Goal: Use online tool/utility

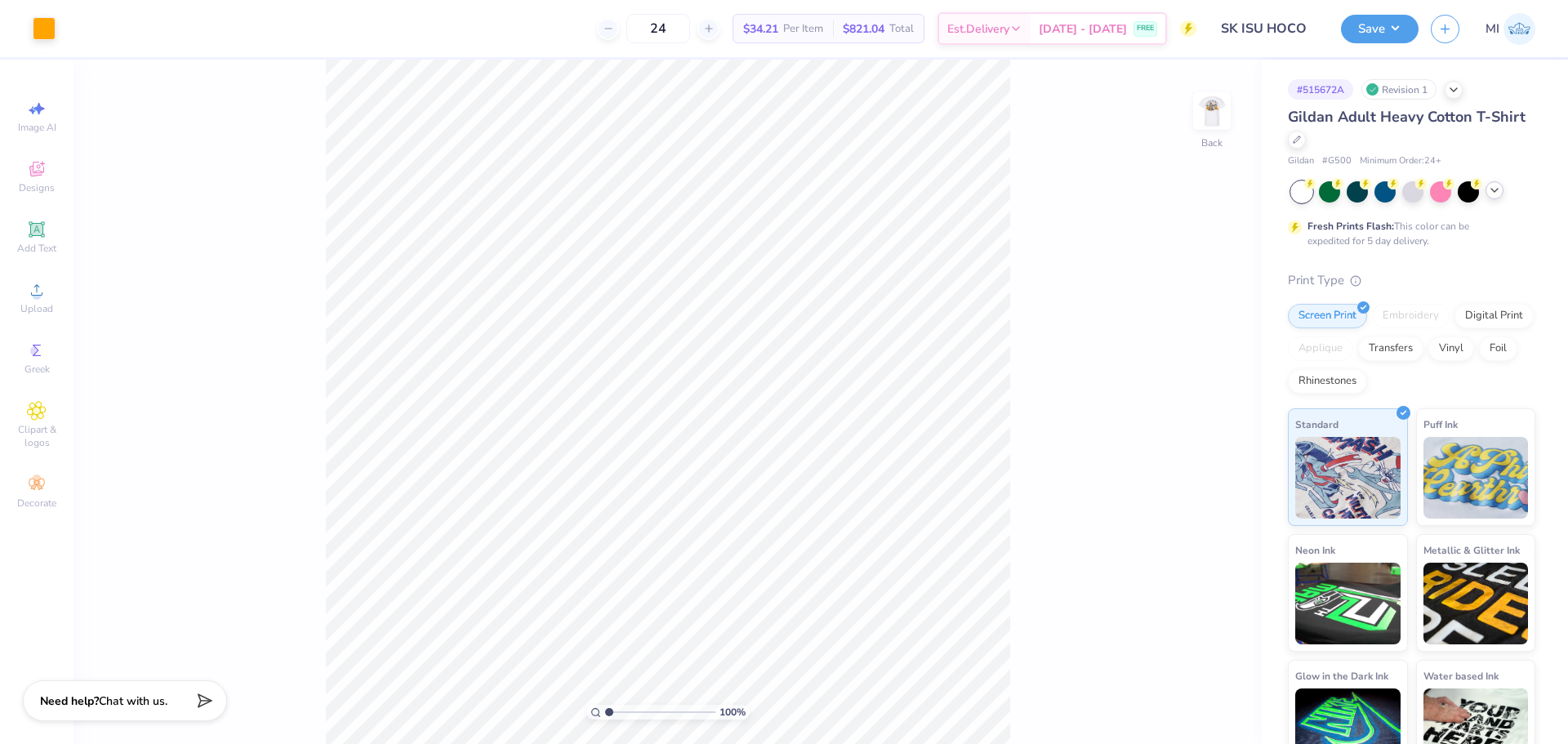
click at [1491, 190] on icon at bounding box center [1494, 190] width 13 height 13
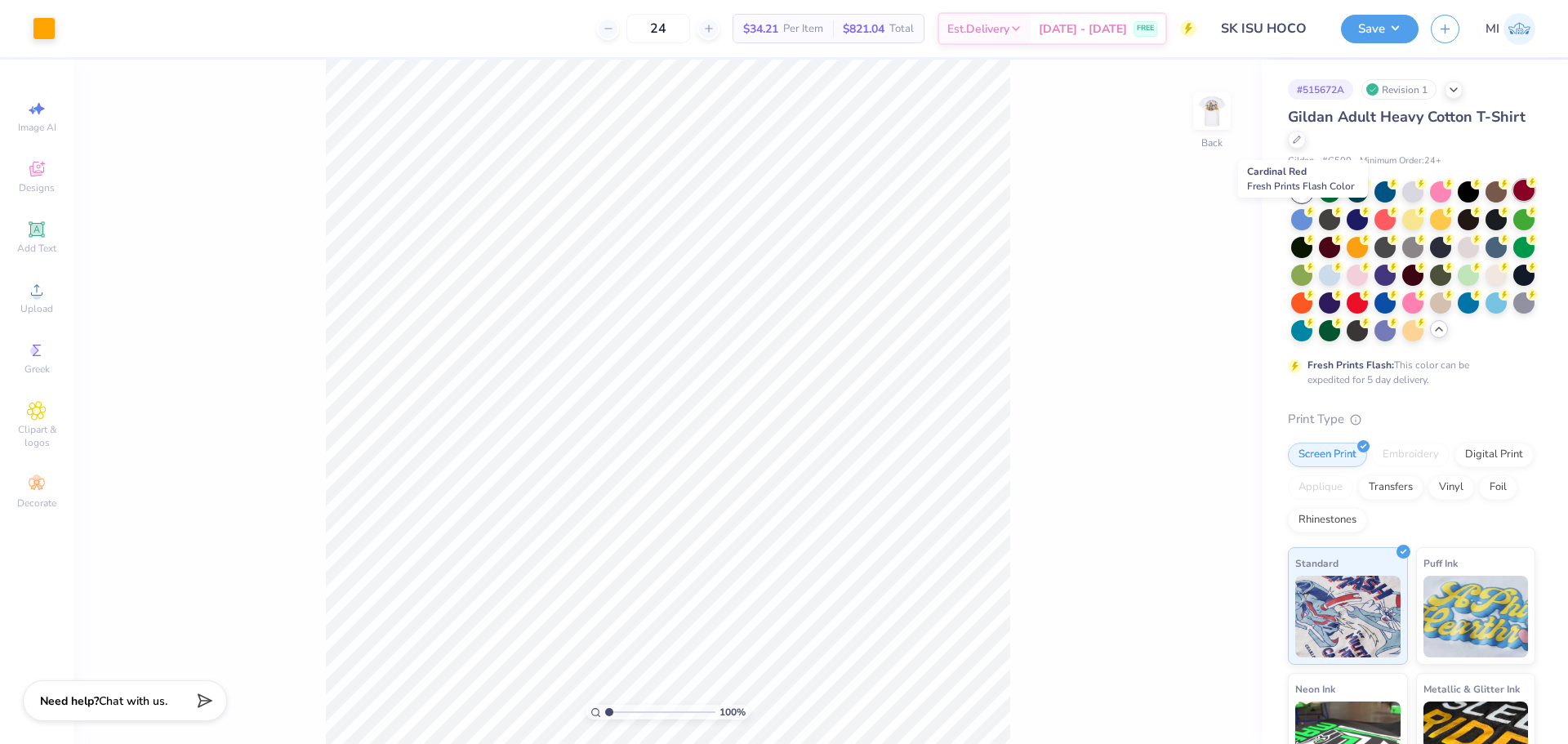
click at [1513, 201] on div at bounding box center [1523, 190] width 21 height 21
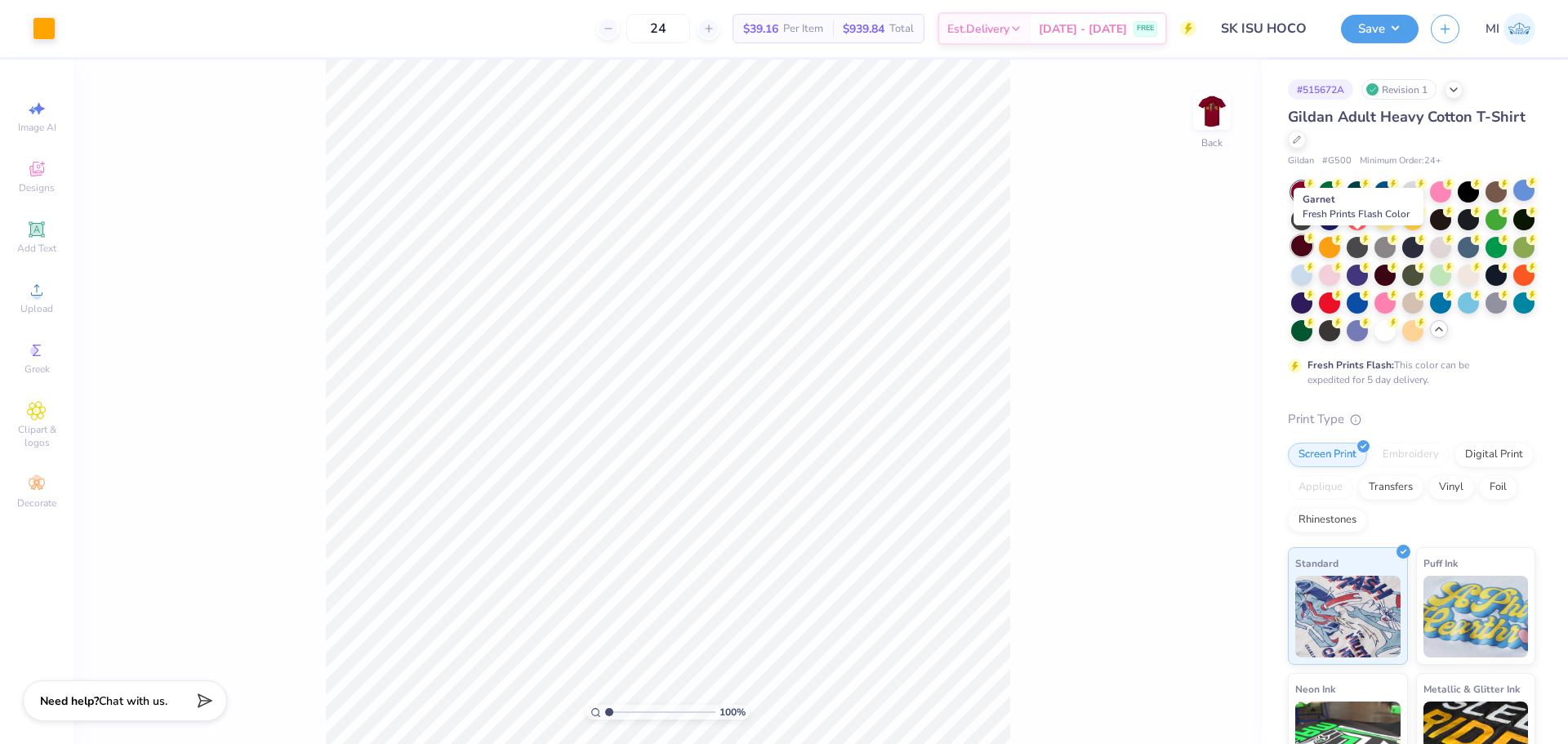
click at [1313, 249] on div at bounding box center [1301, 245] width 21 height 21
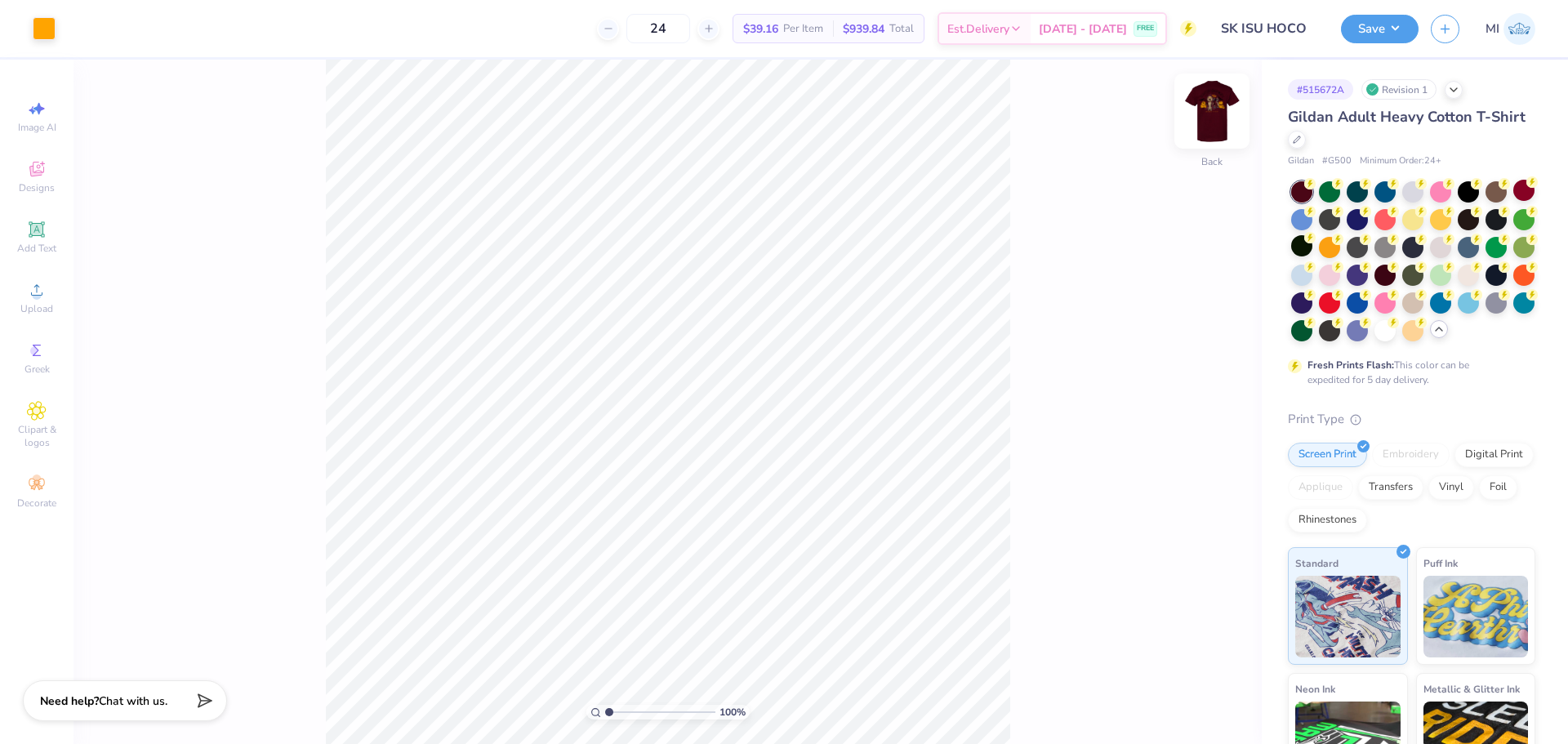
click at [1210, 111] on img at bounding box center [1212, 111] width 65 height 65
type input "1.82266588284093"
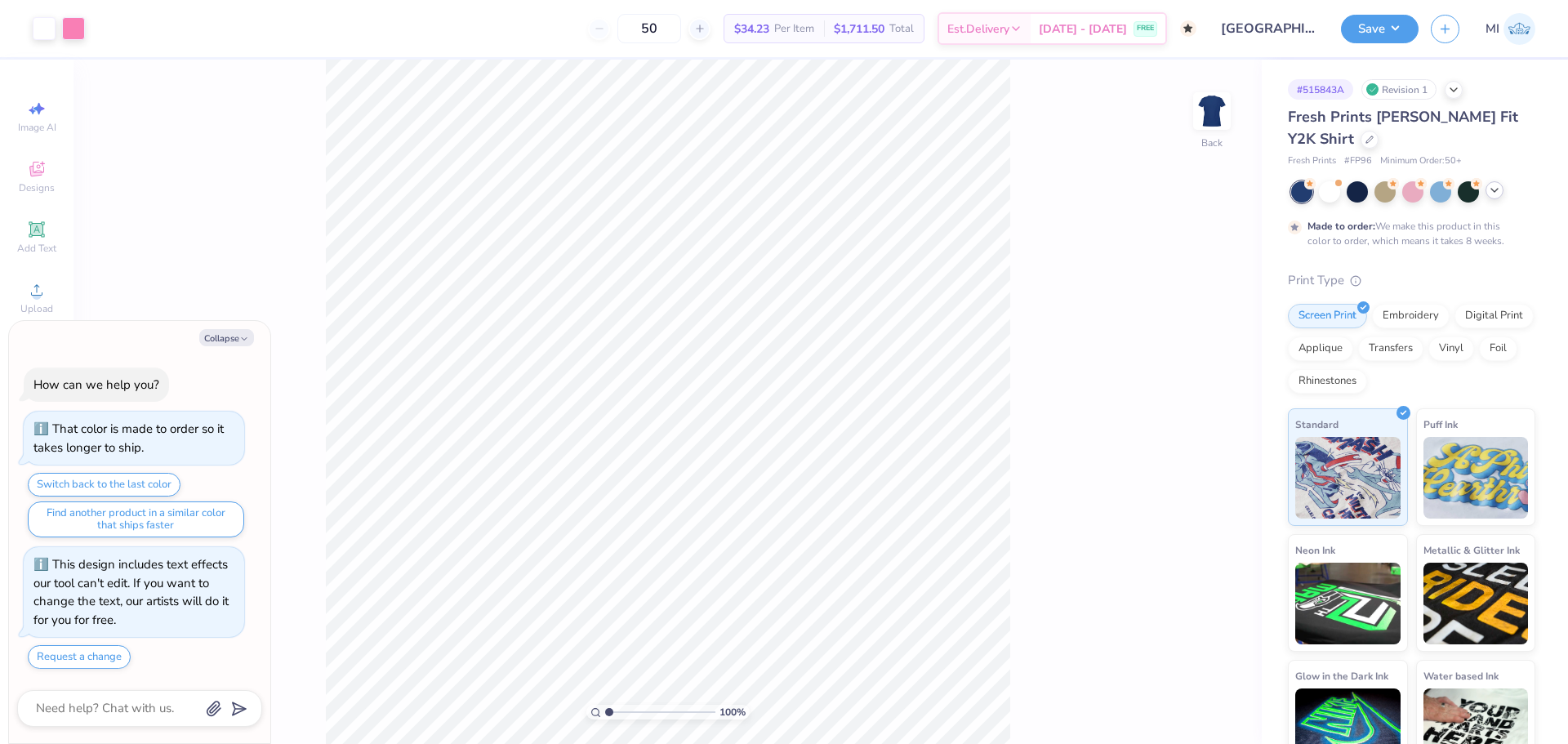
click at [1488, 192] on icon at bounding box center [1494, 190] width 13 height 13
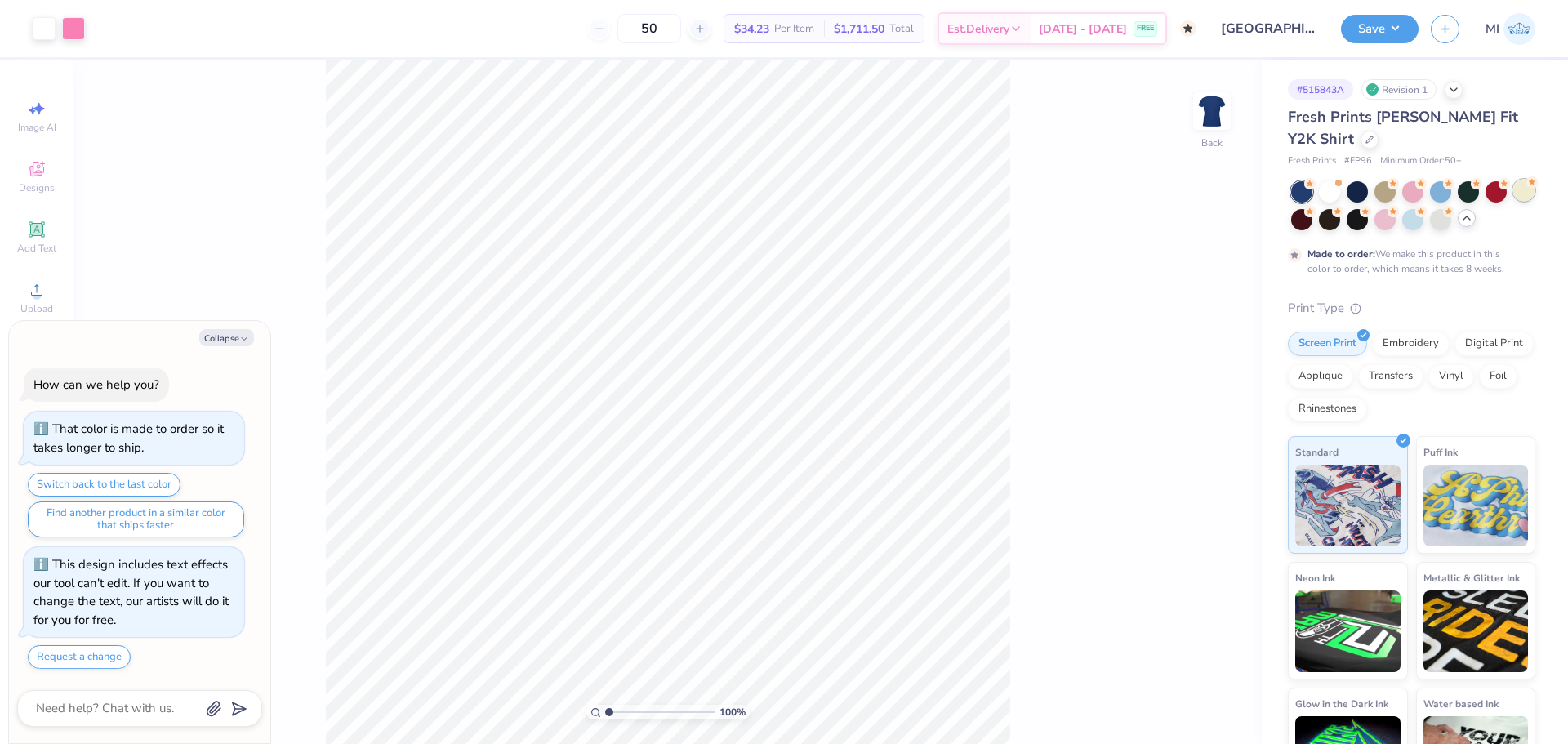
click at [1513, 201] on div at bounding box center [1523, 190] width 21 height 21
click at [1417, 192] on div at bounding box center [1413, 190] width 21 height 21
click at [71, 36] on div at bounding box center [73, 26] width 23 height 23
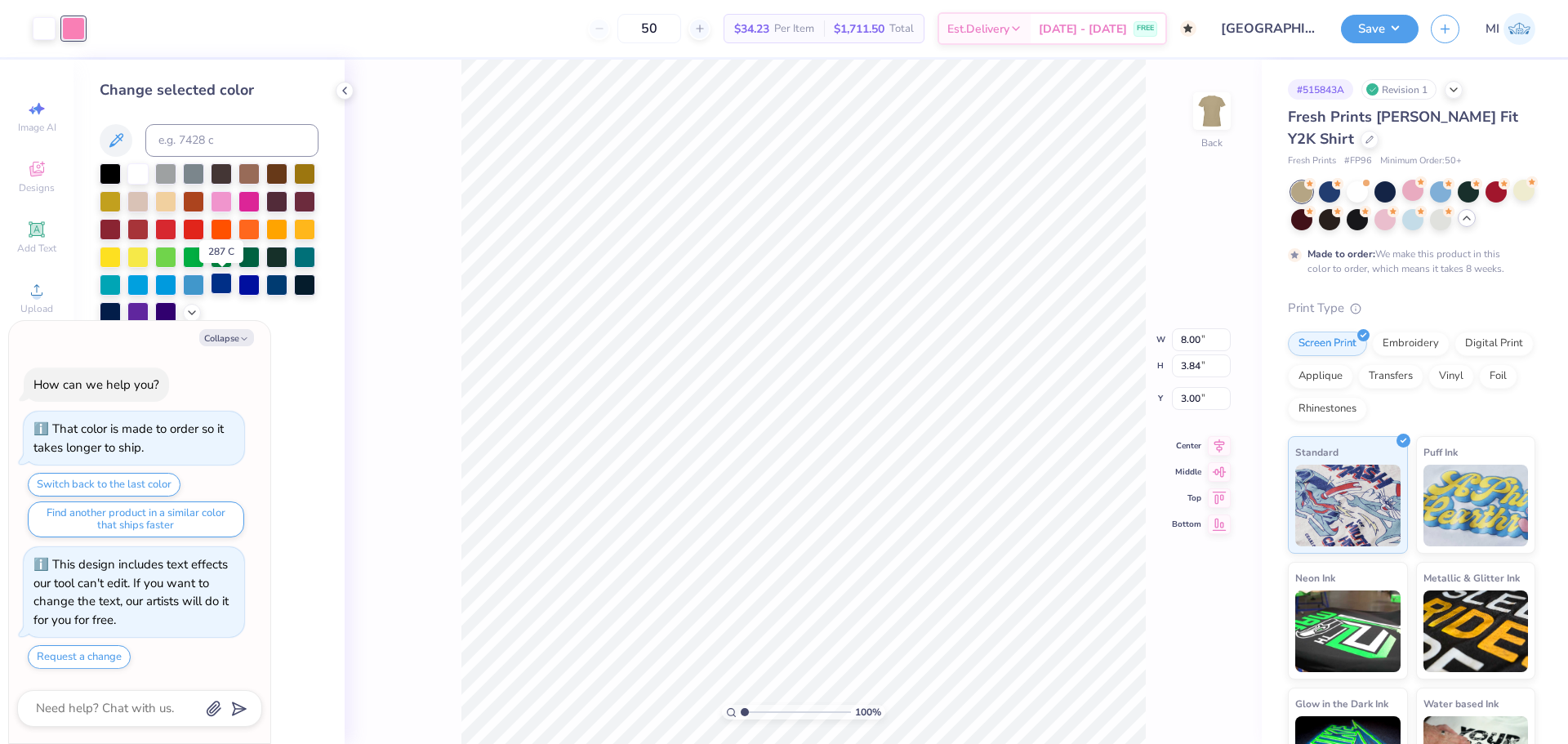
click at [225, 286] on div at bounding box center [221, 283] width 21 height 21
click at [36, 36] on div at bounding box center [44, 26] width 23 height 23
click at [158, 201] on div at bounding box center [165, 200] width 21 height 21
type textarea "x"
